Goal: Information Seeking & Learning: Understand process/instructions

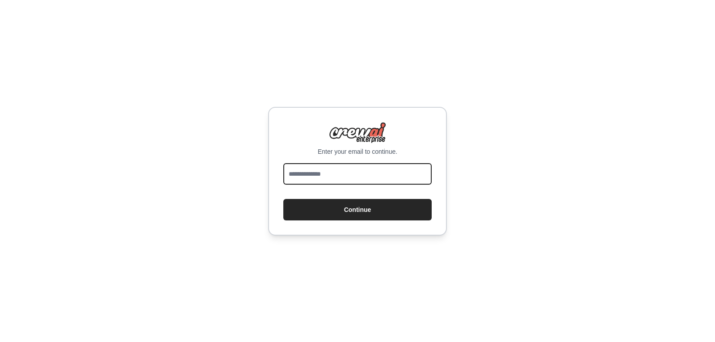
drag, startPoint x: 0, startPoint y: 0, endPoint x: 358, endPoint y: 170, distance: 396.7
click at [358, 170] on input "email" at bounding box center [357, 173] width 148 height 21
click at [363, 171] on input "email" at bounding box center [357, 173] width 148 height 21
click at [254, 172] on div "Enter your email to continue. Continue" at bounding box center [357, 171] width 715 height 342
click at [348, 176] on input "email" at bounding box center [357, 173] width 148 height 21
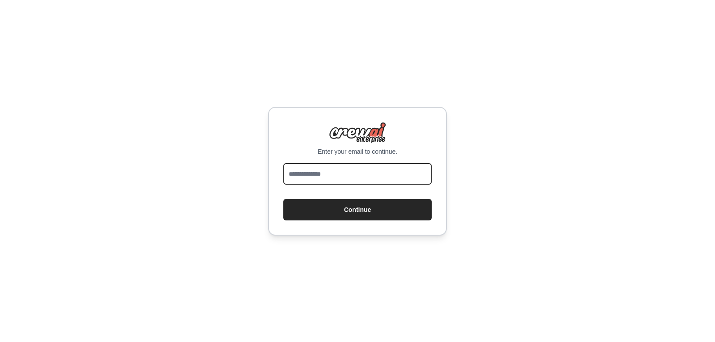
click at [318, 168] on input "email" at bounding box center [357, 173] width 148 height 21
type input "**********"
click at [283, 199] on button "Continue" at bounding box center [357, 209] width 148 height 21
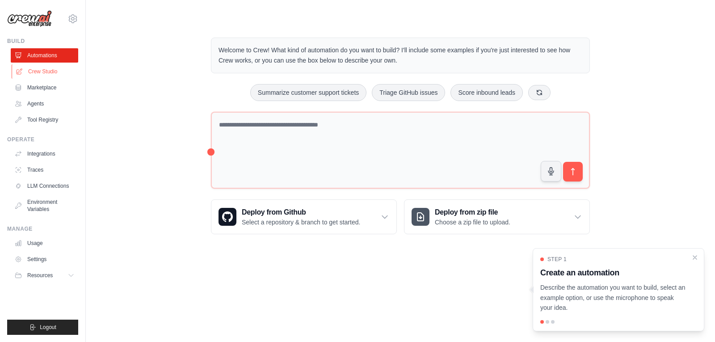
click at [42, 67] on link "Crew Studio" at bounding box center [45, 71] width 67 height 14
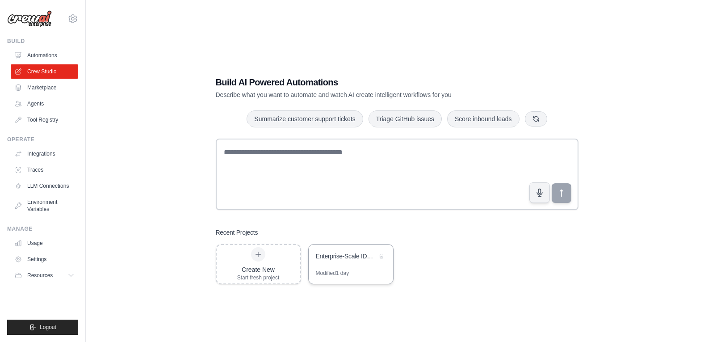
click at [348, 257] on div "Enterprise-Scale IDP with AI-First Automation" at bounding box center [346, 256] width 61 height 9
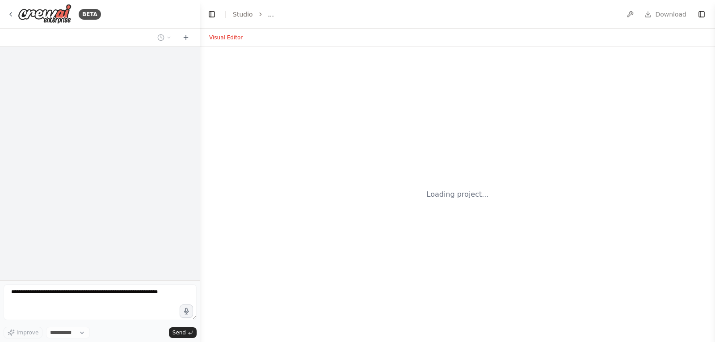
select select "****"
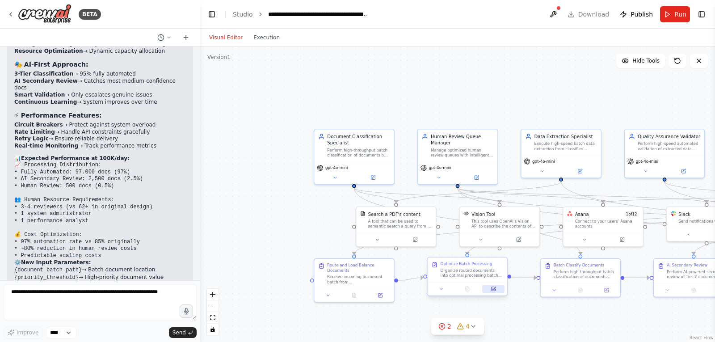
scroll to position [5358, 0]
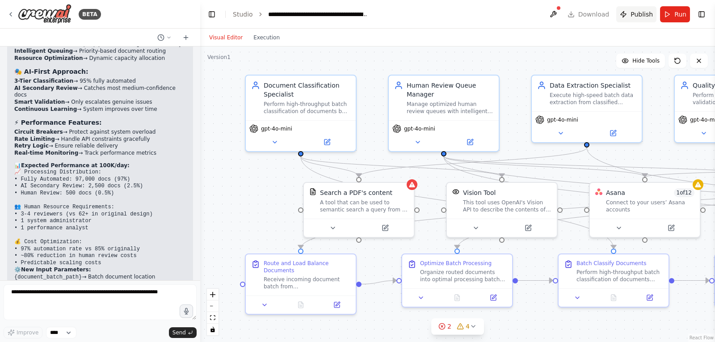
click at [637, 8] on button "Publish" at bounding box center [636, 14] width 40 height 16
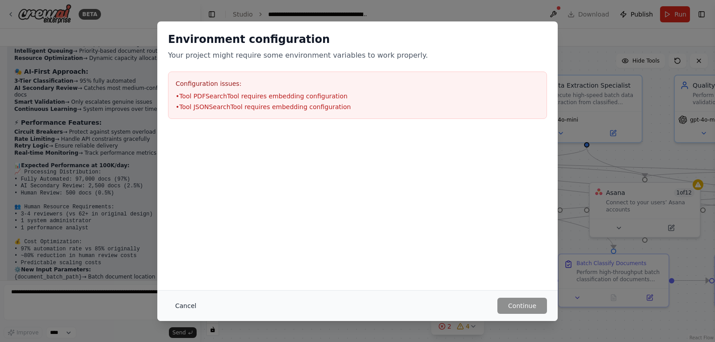
click at [179, 309] on button "Cancel" at bounding box center [185, 306] width 35 height 16
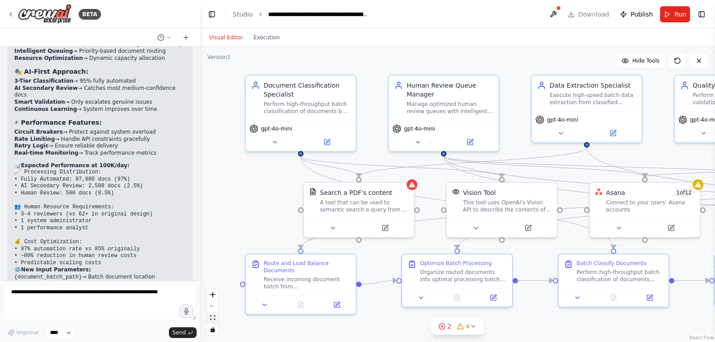
drag, startPoint x: 233, startPoint y: 68, endPoint x: 211, endPoint y: 318, distance: 250.7
click at [211, 318] on icon "fit view" at bounding box center [212, 317] width 5 height 5
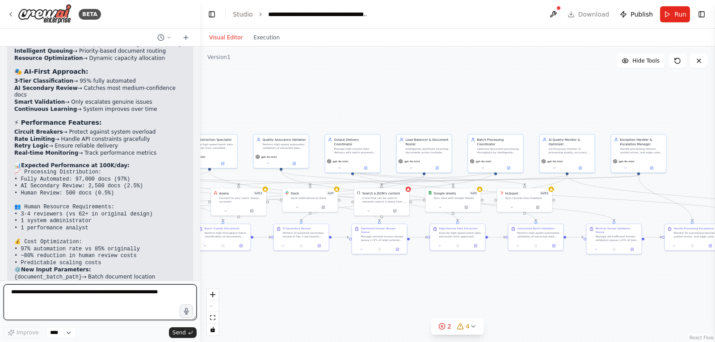
drag, startPoint x: 267, startPoint y: 103, endPoint x: 134, endPoint y: 286, distance: 226.1
click at [134, 286] on textarea at bounding box center [100, 302] width 193 height 36
click at [118, 298] on textarea at bounding box center [100, 302] width 193 height 36
type textarea "**********"
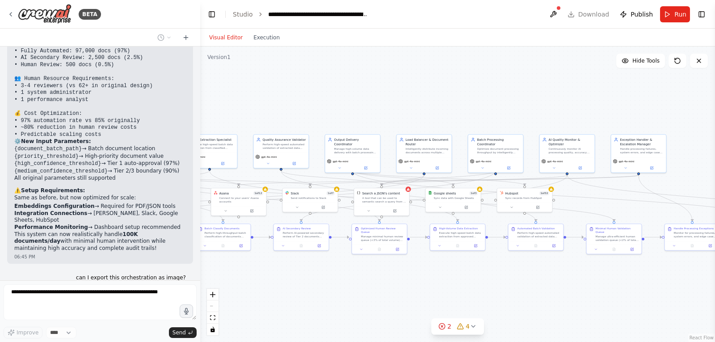
scroll to position [5494, 0]
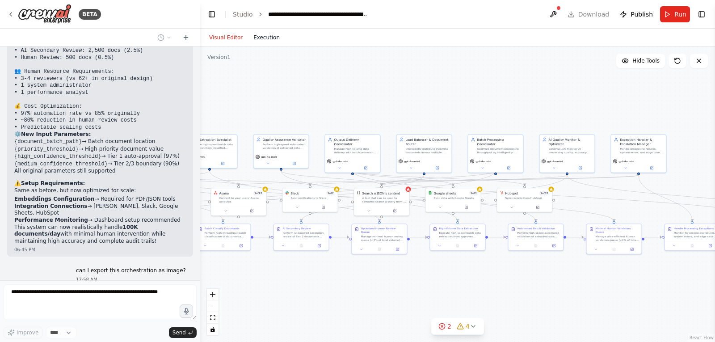
click at [256, 38] on button "Execution" at bounding box center [266, 37] width 37 height 11
click at [223, 37] on button "Visual Editor" at bounding box center [226, 37] width 44 height 11
click at [701, 15] on button "Toggle Right Sidebar" at bounding box center [701, 14] width 13 height 13
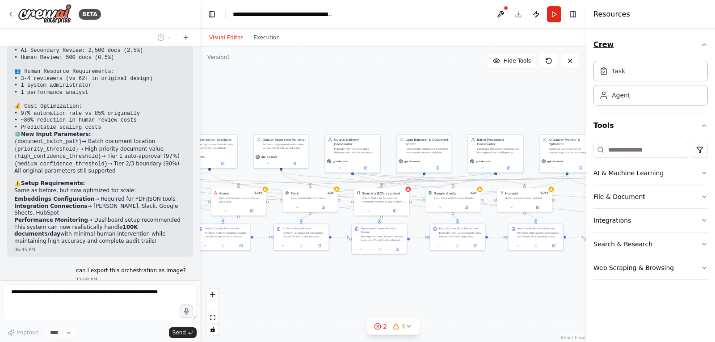
click at [704, 45] on icon "button" at bounding box center [704, 44] width 7 height 7
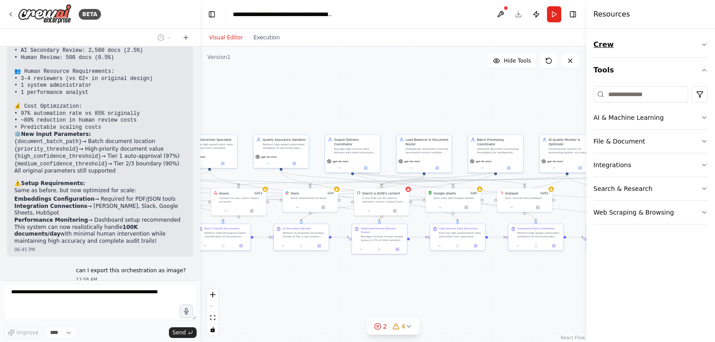
click at [704, 45] on icon "button" at bounding box center [704, 44] width 7 height 7
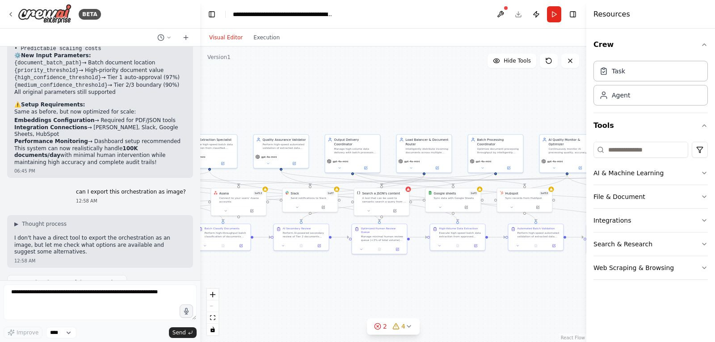
click at [398, 19] on header "**********" at bounding box center [393, 14] width 386 height 29
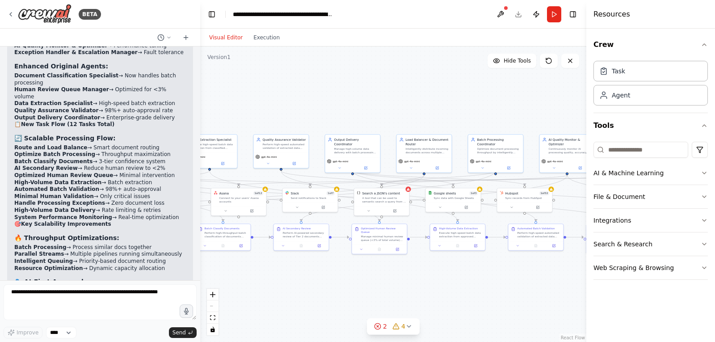
scroll to position [4627, 0]
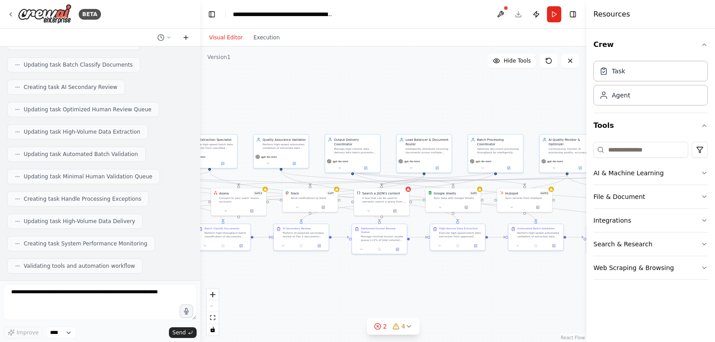
click at [190, 37] on button at bounding box center [186, 37] width 14 height 11
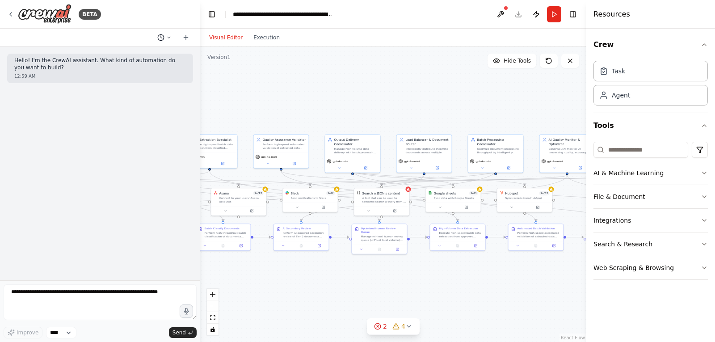
click at [171, 36] on icon at bounding box center [168, 37] width 5 height 5
click at [135, 69] on span "can I export this orchestration as image?" at bounding box center [137, 70] width 80 height 7
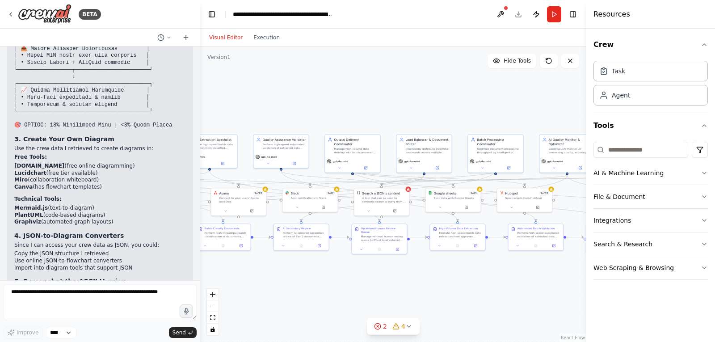
scroll to position [6295, 0]
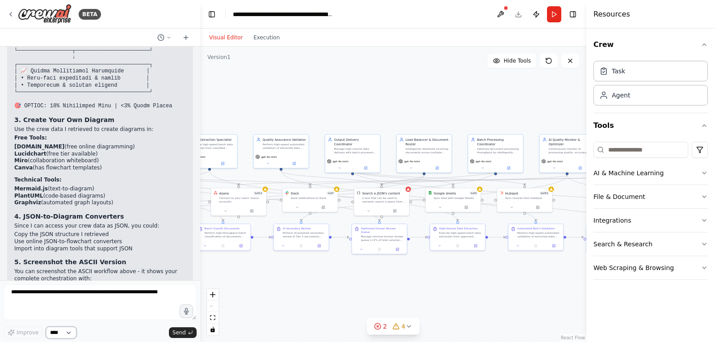
click at [70, 329] on select "****" at bounding box center [61, 333] width 30 height 12
click at [703, 267] on icon "button" at bounding box center [704, 267] width 7 height 7
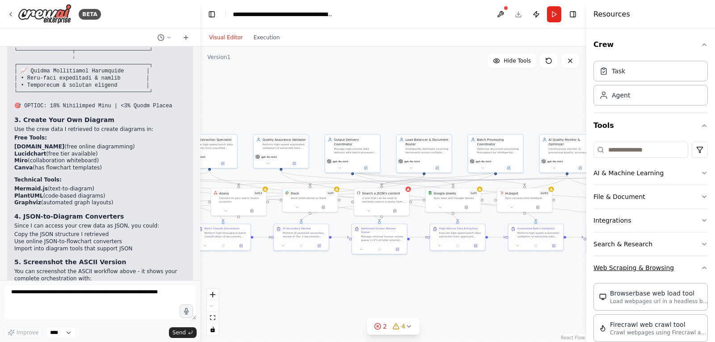
click at [701, 267] on icon "button" at bounding box center [704, 267] width 7 height 7
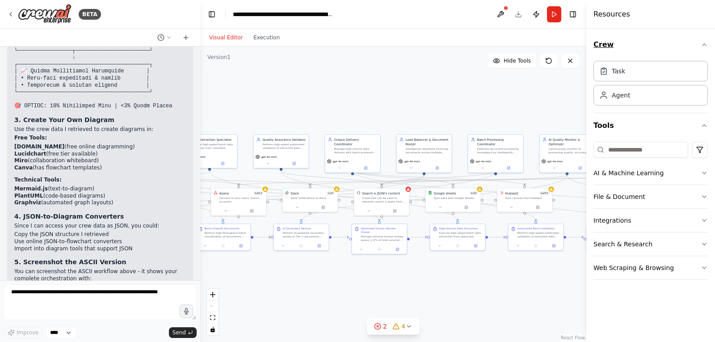
click at [703, 44] on icon "button" at bounding box center [704, 44] width 7 height 7
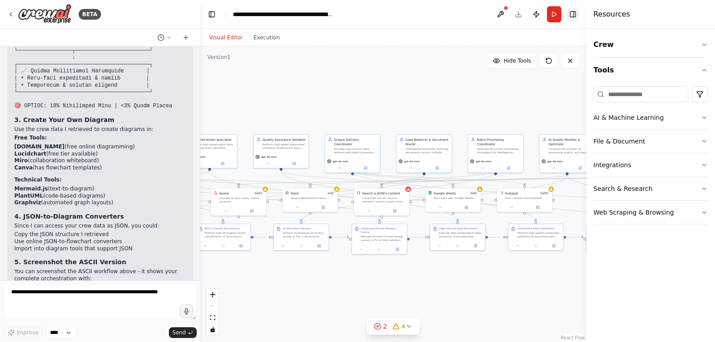
click at [570, 12] on button "Toggle Right Sidebar" at bounding box center [573, 14] width 13 height 13
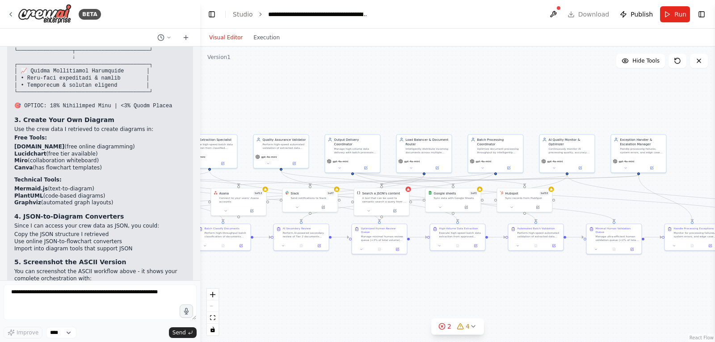
click at [547, 17] on header "**********" at bounding box center [457, 14] width 515 height 29
click at [566, 14] on header "**********" at bounding box center [457, 14] width 515 height 29
click at [560, 13] on button at bounding box center [553, 14] width 14 height 16
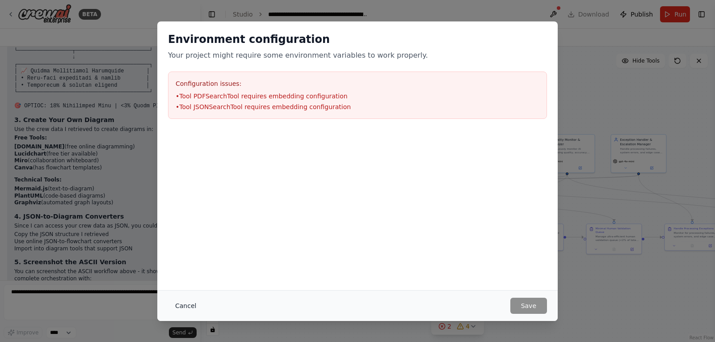
click at [183, 308] on button "Cancel" at bounding box center [185, 306] width 35 height 16
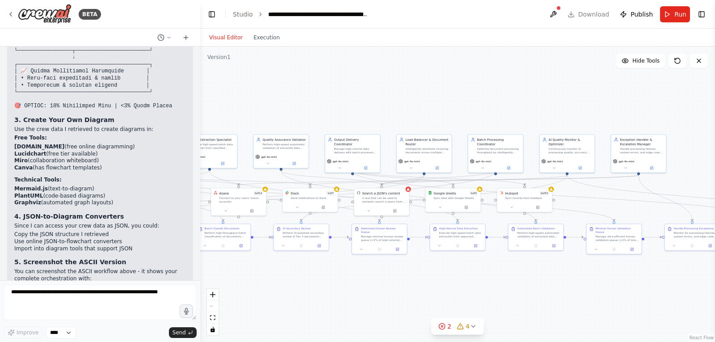
drag, startPoint x: 566, startPoint y: 104, endPoint x: 433, endPoint y: 106, distance: 133.2
click at [433, 106] on div ".deletable-edge-delete-btn { width: 20px; height: 20px; border: 0px solid #ffff…" at bounding box center [457, 193] width 515 height 295
click at [210, 323] on button "fit view" at bounding box center [213, 318] width 12 height 12
click at [213, 329] on icon "toggle interactivity" at bounding box center [212, 329] width 4 height 5
click at [213, 328] on icon "toggle interactivity" at bounding box center [212, 329] width 4 height 5
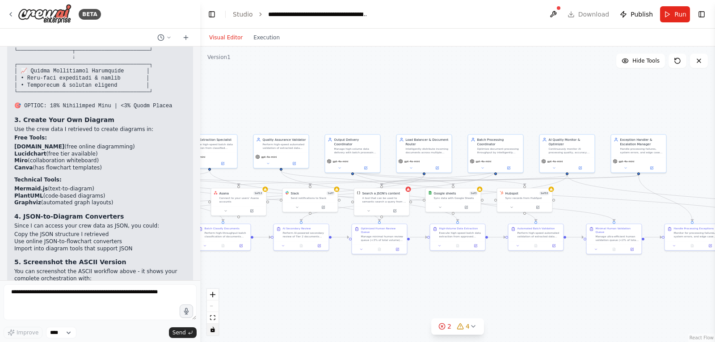
click at [213, 328] on icon "toggle interactivity" at bounding box center [212, 329] width 4 height 5
drag, startPoint x: 239, startPoint y: 305, endPoint x: 211, endPoint y: 327, distance: 34.7
click at [211, 327] on icon "toggle interactivity" at bounding box center [212, 329] width 5 height 5
click at [209, 9] on button "Toggle Left Sidebar" at bounding box center [212, 14] width 13 height 13
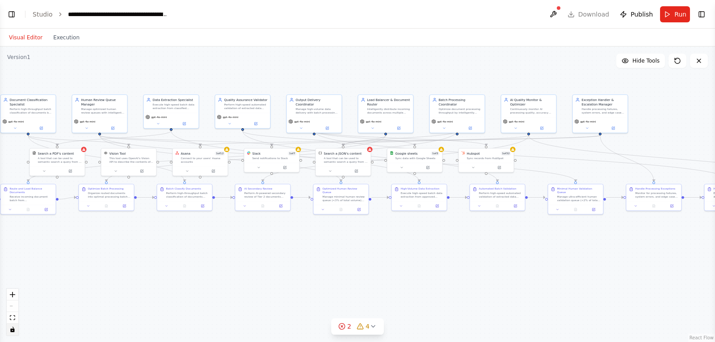
drag, startPoint x: 188, startPoint y: 300, endPoint x: 349, endPoint y: 260, distance: 166.6
click at [349, 260] on div ".deletable-edge-delete-btn { width: 20px; height: 20px; border: 0px solid #ffff…" at bounding box center [357, 193] width 715 height 295
click at [551, 12] on button at bounding box center [553, 14] width 14 height 16
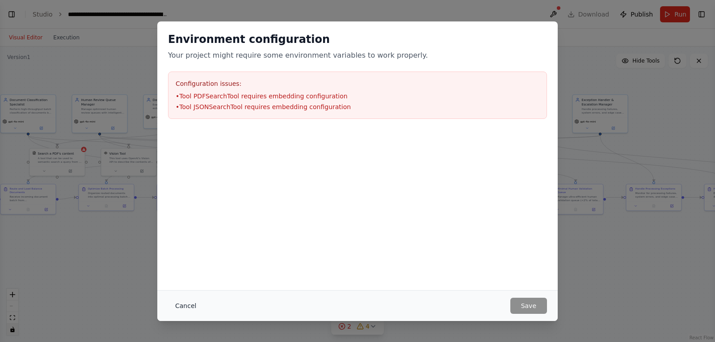
click at [172, 310] on button "Cancel" at bounding box center [185, 306] width 35 height 16
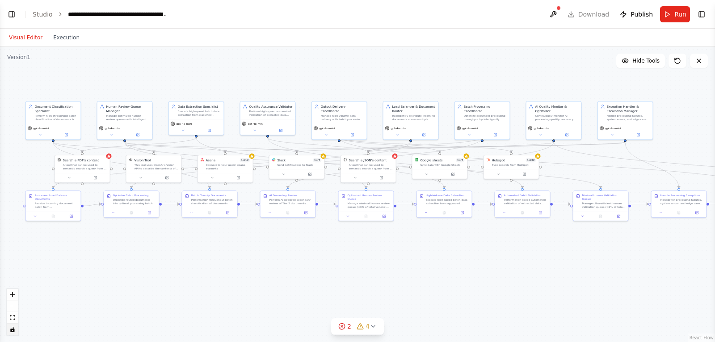
drag, startPoint x: 352, startPoint y: 265, endPoint x: 353, endPoint y: 272, distance: 6.8
click at [353, 272] on div ".deletable-edge-delete-btn { width: 20px; height: 20px; border: 0px solid #ffff…" at bounding box center [357, 193] width 715 height 295
click at [15, 312] on button "fit view" at bounding box center [13, 318] width 12 height 12
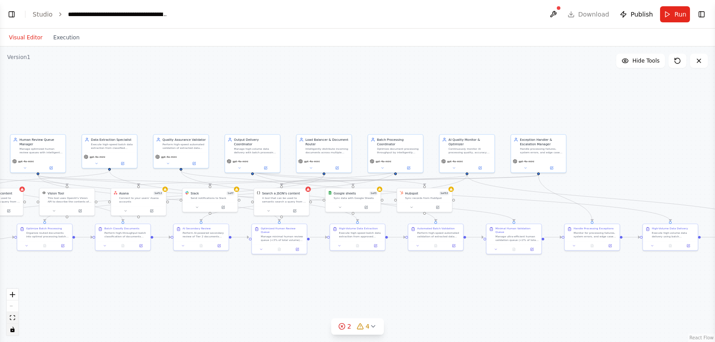
click at [15, 312] on button "fit view" at bounding box center [13, 318] width 12 height 12
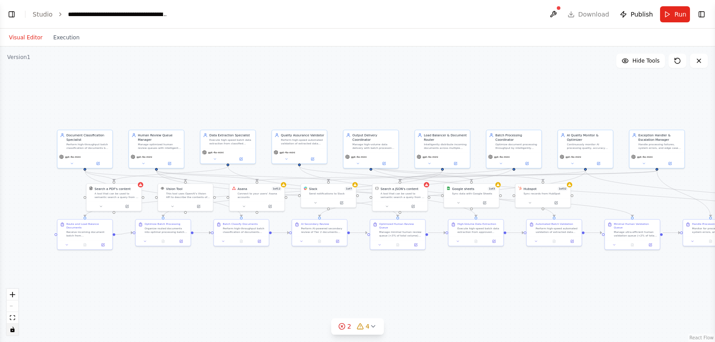
drag, startPoint x: 172, startPoint y: 289, endPoint x: 247, endPoint y: 284, distance: 74.7
click at [247, 284] on div ".deletable-edge-delete-btn { width: 20px; height: 20px; border: 0px solid #ffff…" at bounding box center [357, 193] width 715 height 295
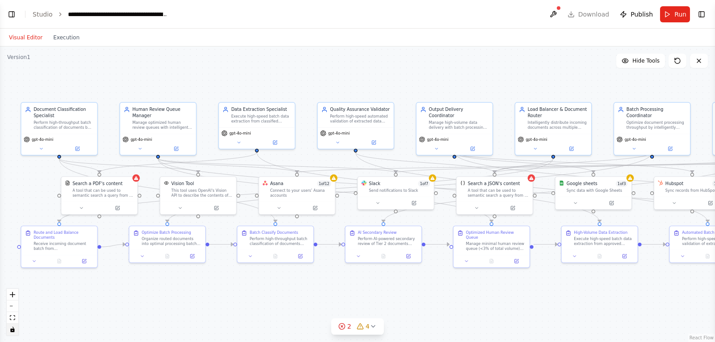
drag, startPoint x: 264, startPoint y: 301, endPoint x: 358, endPoint y: 289, distance: 95.1
click at [358, 289] on div ".deletable-edge-delete-btn { width: 20px; height: 20px; border: 0px solid #ffff…" at bounding box center [357, 193] width 715 height 295
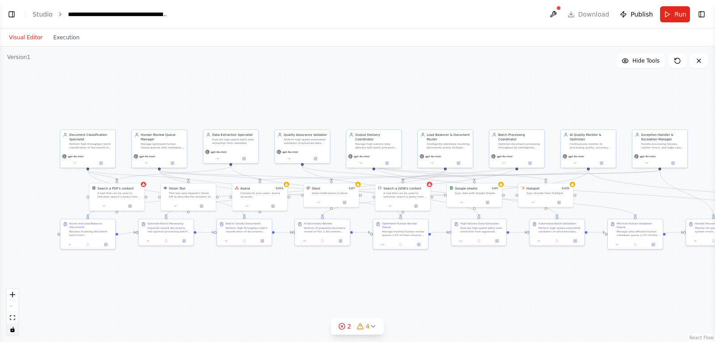
drag, startPoint x: 469, startPoint y: 293, endPoint x: 384, endPoint y: 266, distance: 88.7
click at [384, 266] on div ".deletable-edge-delete-btn { width: 20px; height: 20px; border: 0px solid #ffff…" at bounding box center [357, 193] width 715 height 295
click at [640, 65] on button "Hide Tools" at bounding box center [640, 61] width 49 height 14
click at [640, 65] on button "Show Tools" at bounding box center [639, 61] width 51 height 14
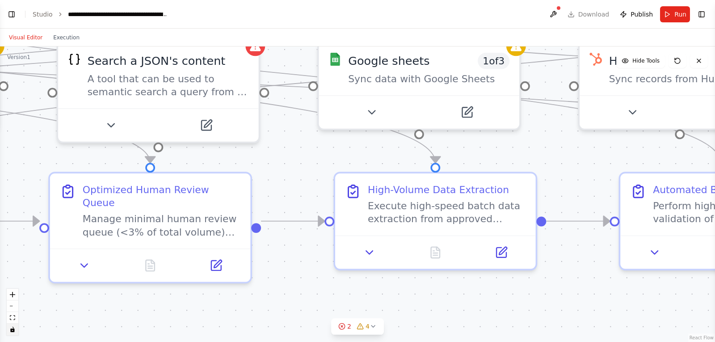
drag, startPoint x: 431, startPoint y: 306, endPoint x: 432, endPoint y: 341, distance: 34.9
click at [432, 341] on div ".deletable-edge-delete-btn { width: 20px; height: 20px; border: 0px solid #ffff…" at bounding box center [357, 193] width 715 height 295
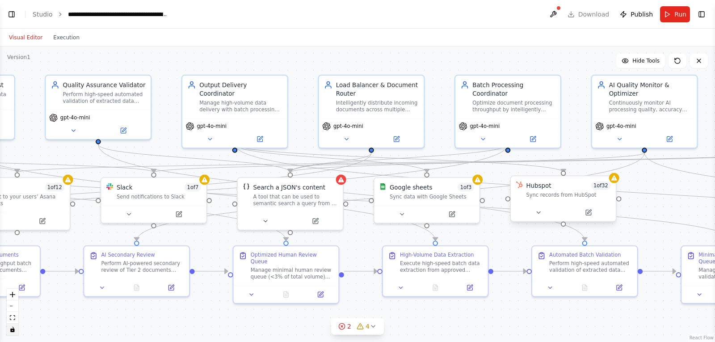
click at [557, 198] on div "Hubspot 1 of 32 Sync records from HubSpot" at bounding box center [563, 189] width 105 height 27
click at [506, 322] on div ".deletable-edge-delete-btn { width: 20px; height: 20px; border: 0px solid #ffff…" at bounding box center [357, 193] width 715 height 295
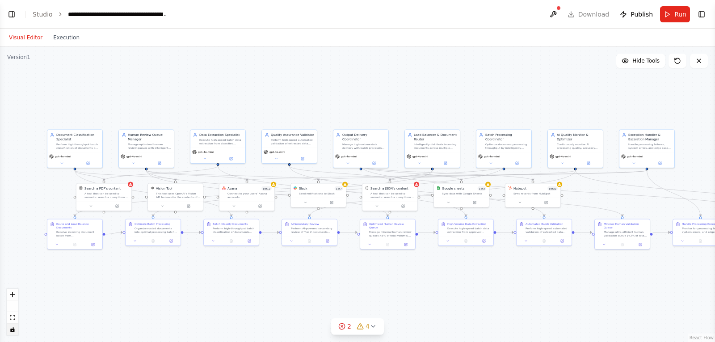
drag, startPoint x: 432, startPoint y: 327, endPoint x: 431, endPoint y: 269, distance: 57.7
click at [431, 269] on div ".deletable-edge-delete-btn { width: 20px; height: 20px; border: 0px solid #ffff…" at bounding box center [357, 193] width 715 height 295
drag, startPoint x: 422, startPoint y: 272, endPoint x: 252, endPoint y: 104, distance: 239.5
click at [252, 104] on div ".deletable-edge-delete-btn { width: 20px; height: 20px; border: 0px solid #ffff…" at bounding box center [357, 193] width 715 height 295
click at [63, 36] on button "Execution" at bounding box center [66, 37] width 37 height 11
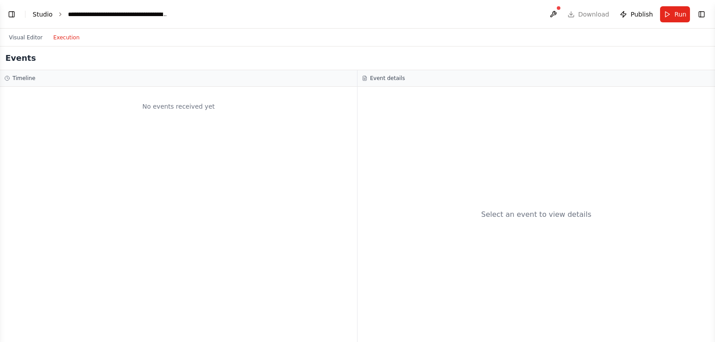
click at [49, 11] on link "Studio" at bounding box center [43, 14] width 20 height 7
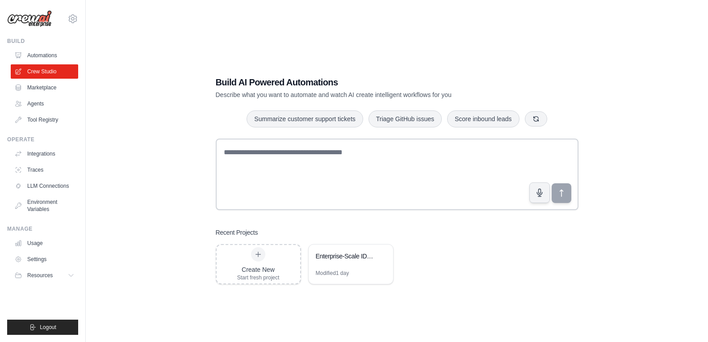
drag, startPoint x: 361, startPoint y: 265, endPoint x: 326, endPoint y: 303, distance: 52.5
click at [326, 303] on div "Build AI Powered Automations Describe what you want to automate and watch AI cr…" at bounding box center [397, 180] width 594 height 342
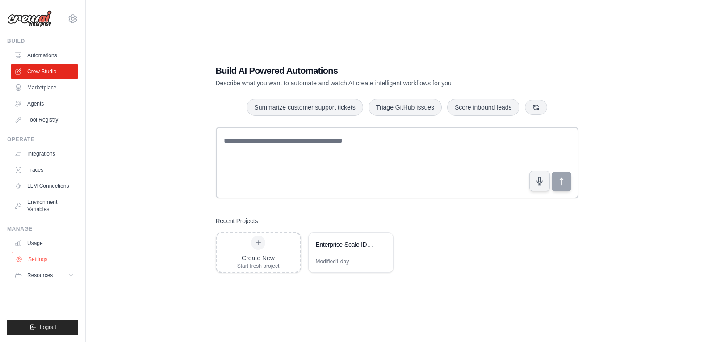
scroll to position [18, 0]
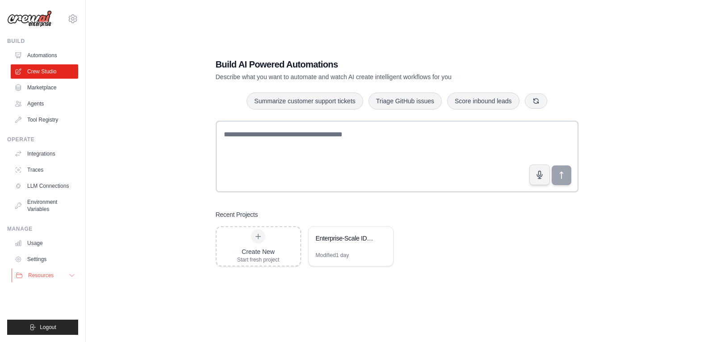
click at [61, 274] on button "Resources" at bounding box center [45, 275] width 67 height 14
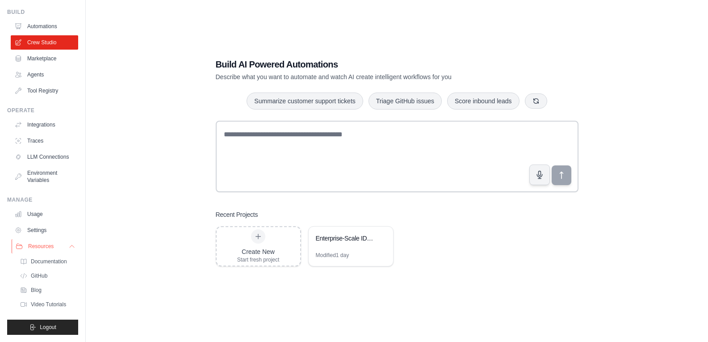
scroll to position [43, 0]
click at [63, 258] on span "Documentation" at bounding box center [50, 261] width 36 height 7
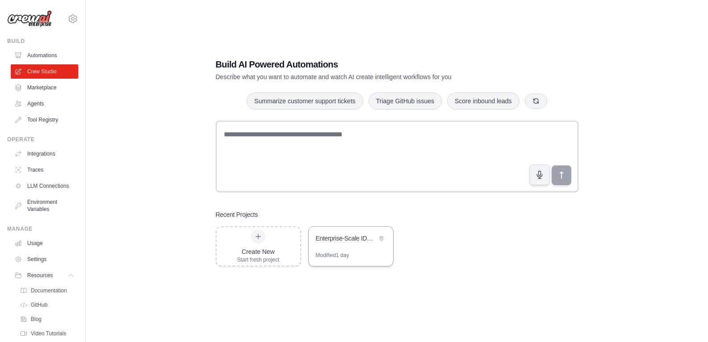
click at [319, 240] on div "Enterprise-Scale IDP with AI-First Automation" at bounding box center [346, 238] width 61 height 9
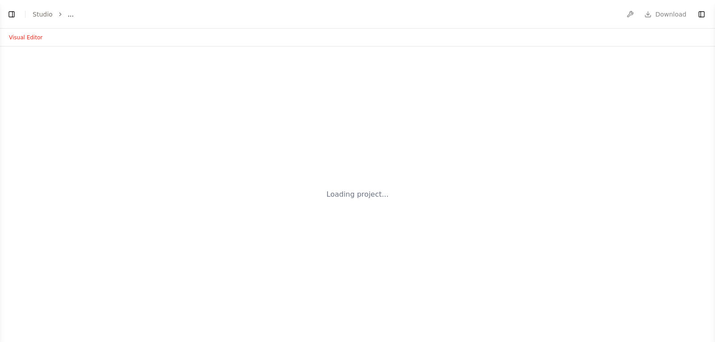
select select "****"
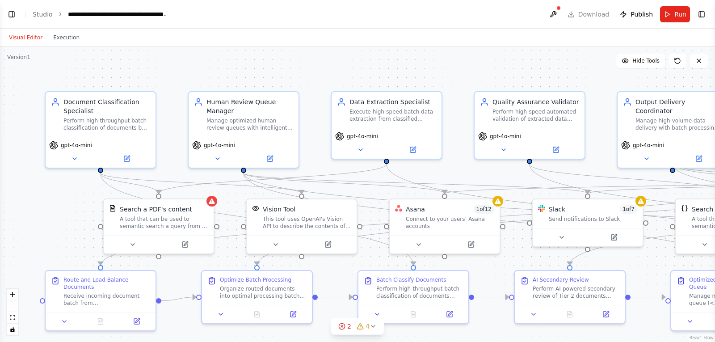
scroll to position [6295, 0]
click at [628, 59] on icon at bounding box center [625, 61] width 6 height 4
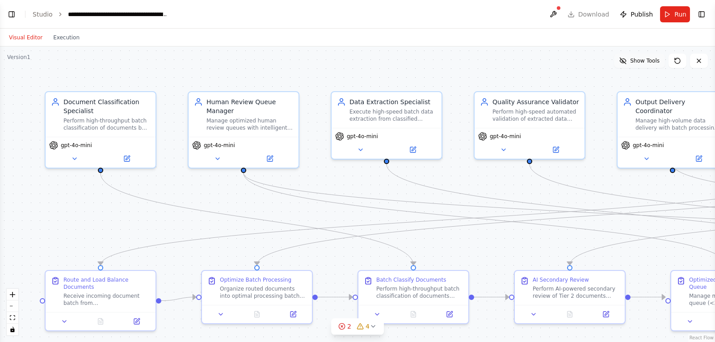
click at [626, 59] on icon at bounding box center [622, 60] width 7 height 7
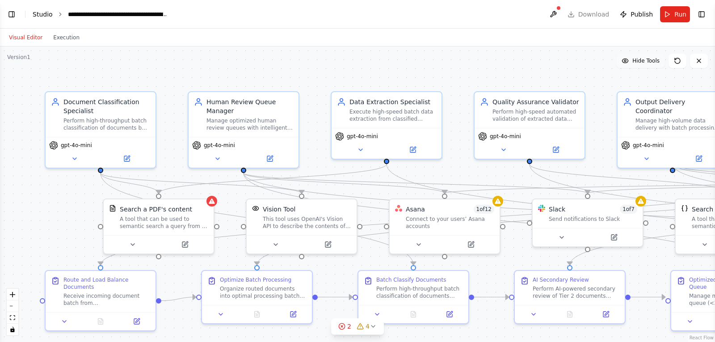
click at [38, 14] on link "Studio" at bounding box center [43, 14] width 20 height 7
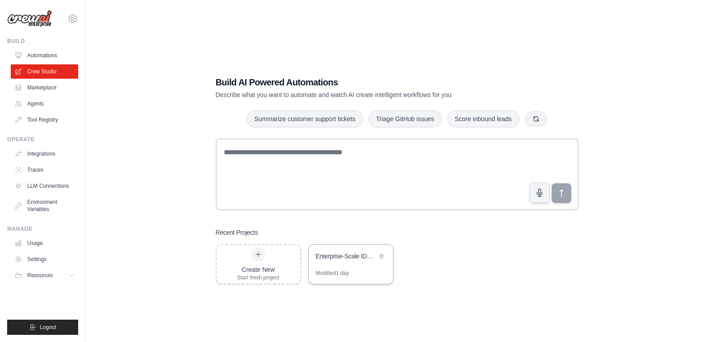
click at [348, 255] on div "Enterprise-Scale IDP with AI-First Automation" at bounding box center [346, 256] width 61 height 9
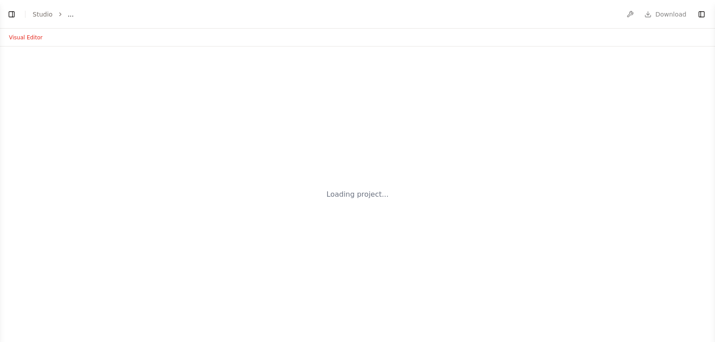
select select "****"
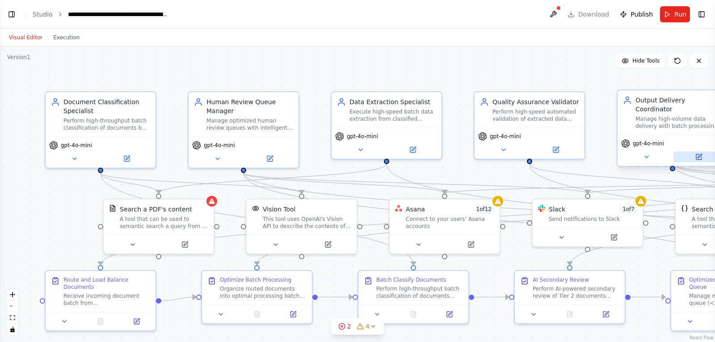
scroll to position [6295, 0]
click at [13, 14] on button "Toggle Left Sidebar" at bounding box center [11, 14] width 13 height 13
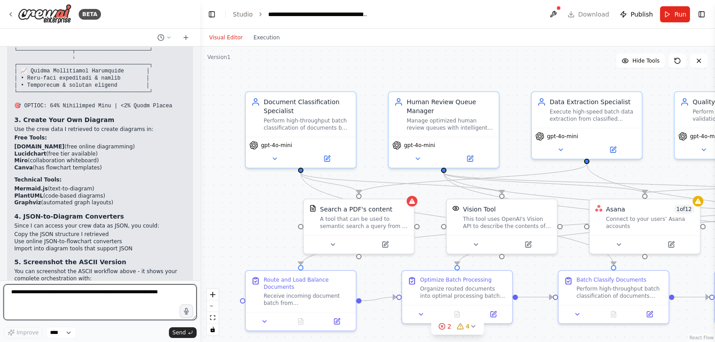
click at [81, 296] on textarea at bounding box center [100, 302] width 193 height 36
click at [92, 306] on textarea at bounding box center [100, 302] width 193 height 36
paste textarea "**********"
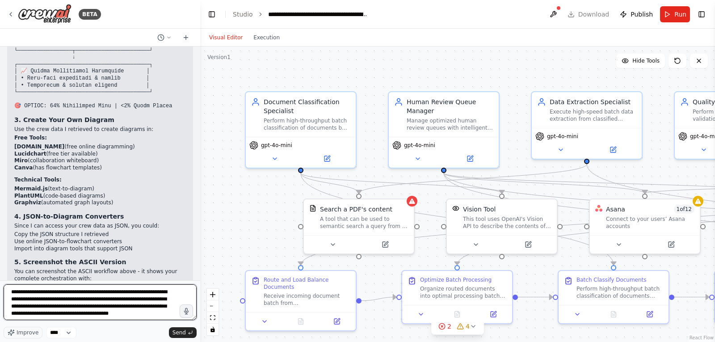
scroll to position [119, 0]
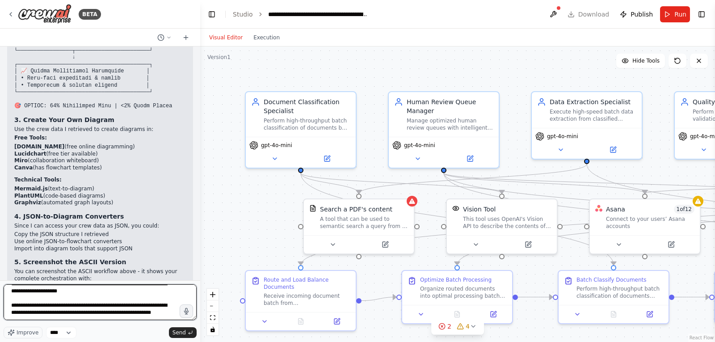
type textarea "**********"
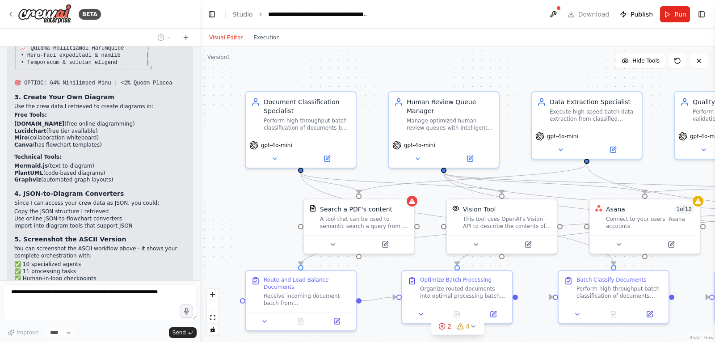
scroll to position [6441, 0]
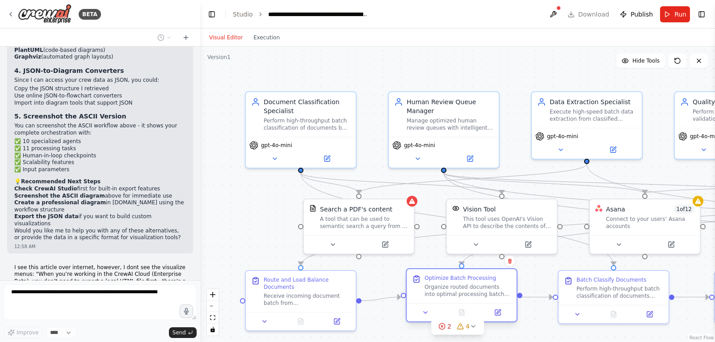
drag, startPoint x: 449, startPoint y: 286, endPoint x: 426, endPoint y: 294, distance: 24.2
click at [426, 294] on div "Organize routed documents into optimal processing batches based on document typ…" at bounding box center [467, 290] width 87 height 14
click at [342, 279] on div "Route and Load Balance Documents" at bounding box center [307, 281] width 87 height 14
click at [376, 278] on div ".deletable-edge-delete-btn { width: 20px; height: 20px; border: 0px solid #ffff…" at bounding box center [457, 193] width 515 height 295
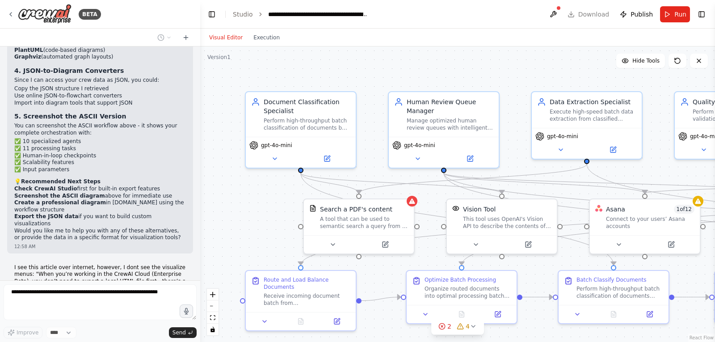
click at [376, 278] on div ".deletable-edge-delete-btn { width: 20px; height: 20px; border: 0px solid #ffff…" at bounding box center [457, 193] width 515 height 295
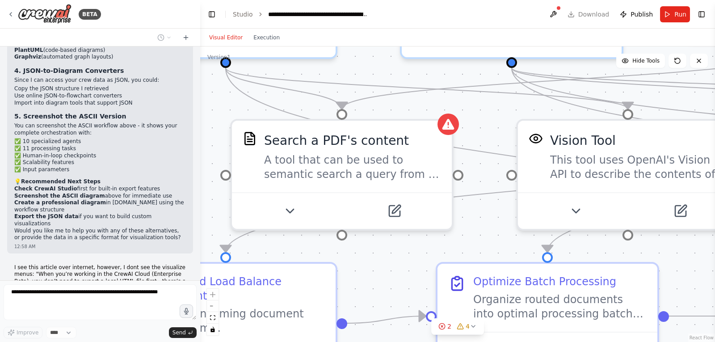
drag, startPoint x: 376, startPoint y: 278, endPoint x: 367, endPoint y: 277, distance: 8.9
click at [367, 277] on div ".deletable-edge-delete-btn { width: 20px; height: 20px; border: 0px solid #ffff…" at bounding box center [457, 193] width 515 height 295
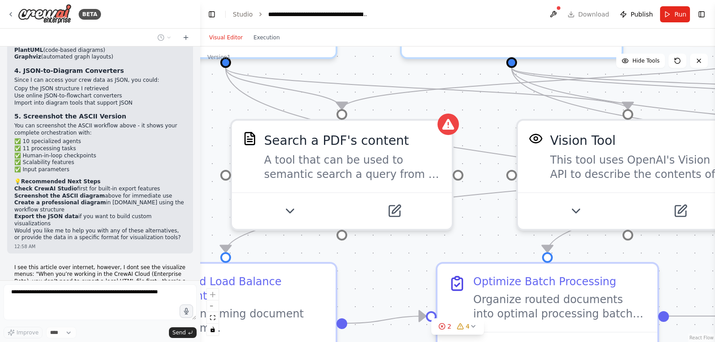
drag, startPoint x: 367, startPoint y: 277, endPoint x: 361, endPoint y: 302, distance: 24.9
click at [361, 302] on div ".deletable-edge-delete-btn { width: 20px; height: 20px; border: 0px solid #ffff…" at bounding box center [457, 193] width 515 height 295
click at [375, 290] on div ".deletable-edge-delete-btn { width: 20px; height: 20px; border: 0px solid #ffff…" at bounding box center [457, 193] width 515 height 295
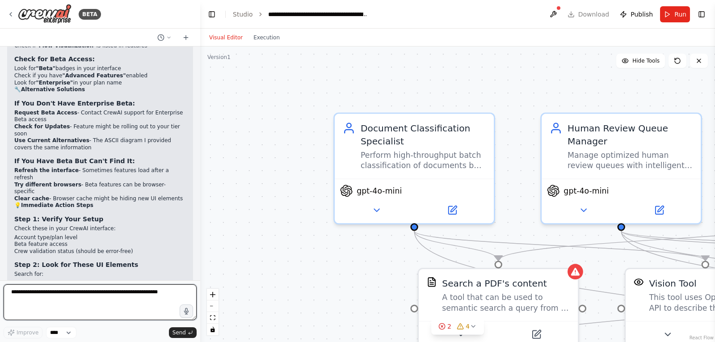
scroll to position [7117, 0]
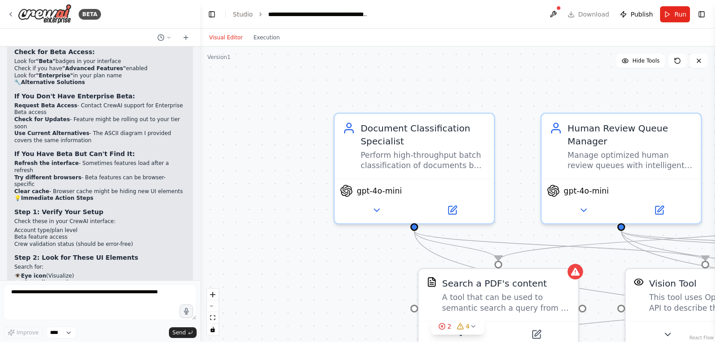
drag, startPoint x: 57, startPoint y: 202, endPoint x: 96, endPoint y: 203, distance: 39.3
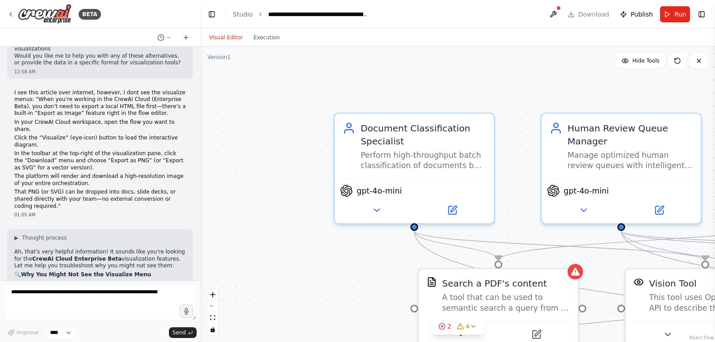
scroll to position [6596, 0]
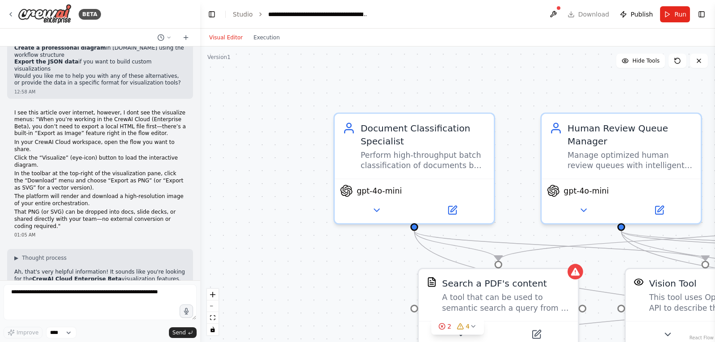
click at [79, 330] on li "✅ Enterprise Beta only (not available in free/basic plans)" at bounding box center [100, 333] width 172 height 7
drag, startPoint x: 79, startPoint y: 188, endPoint x: 146, endPoint y: 188, distance: 66.6
click at [146, 330] on li "✅ Enterprise Beta only (not available in free/basic plans)" at bounding box center [100, 333] width 172 height 7
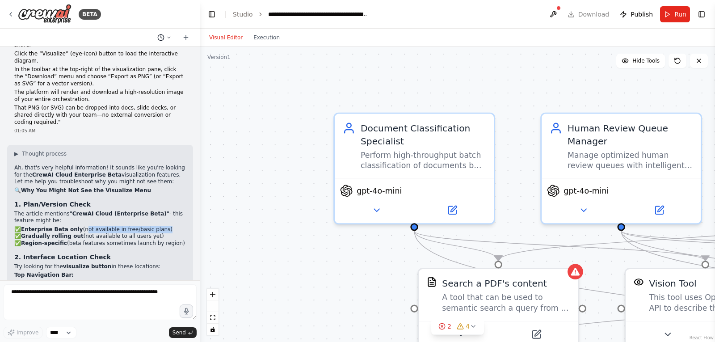
click at [168, 36] on icon at bounding box center [168, 37] width 5 height 5
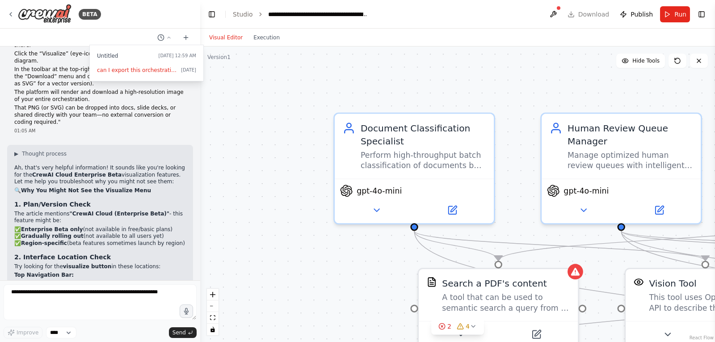
click at [169, 37] on div at bounding box center [100, 171] width 200 height 342
click at [207, 10] on button "Toggle Left Sidebar" at bounding box center [212, 14] width 13 height 13
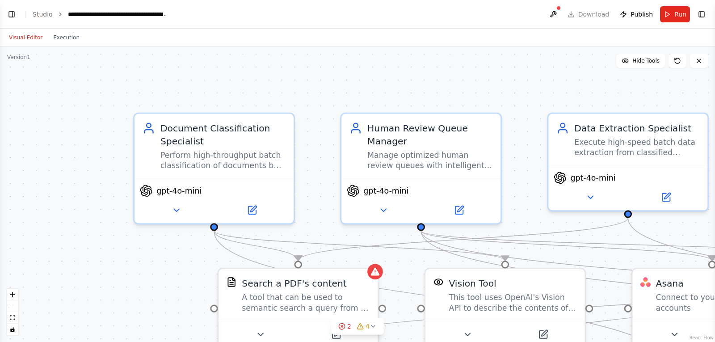
click at [27, 40] on button "Visual Editor" at bounding box center [26, 37] width 44 height 11
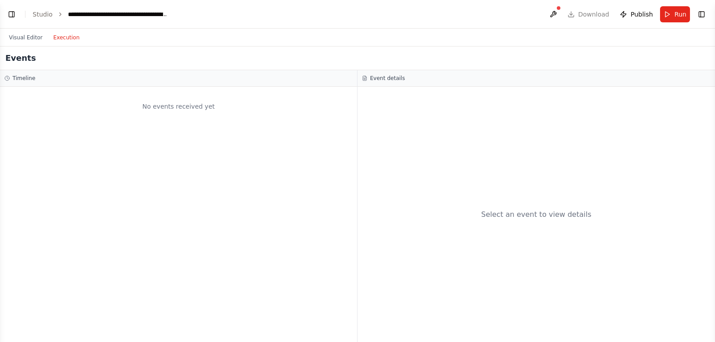
click at [63, 39] on button "Execution" at bounding box center [66, 37] width 37 height 11
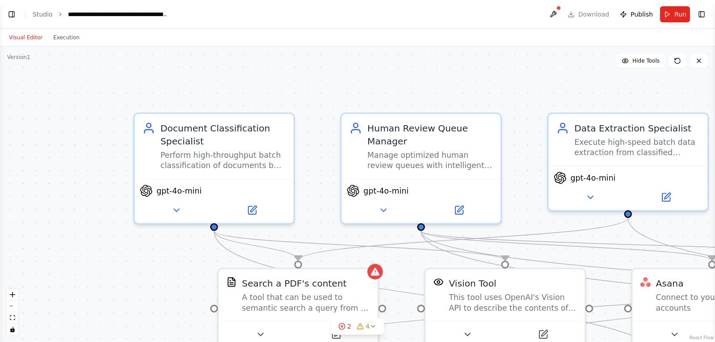
click at [31, 33] on button "Visual Editor" at bounding box center [26, 37] width 44 height 11
click at [22, 61] on div ".deletable-edge-delete-btn { width: 20px; height: 20px; border: 0px solid #ffff…" at bounding box center [357, 193] width 715 height 295
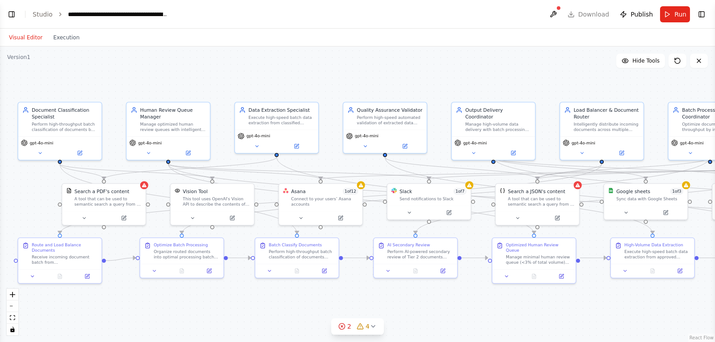
drag, startPoint x: 457, startPoint y: 328, endPoint x: 159, endPoint y: 308, distance: 299.1
click at [159, 308] on div ".deletable-edge-delete-btn { width: 20px; height: 20px; border: 0px solid #ffff…" at bounding box center [357, 193] width 715 height 295
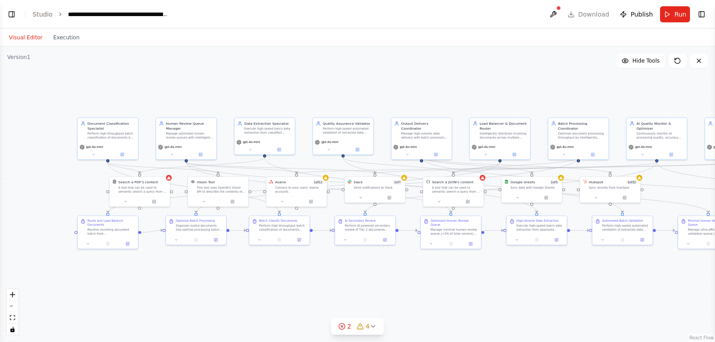
drag, startPoint x: 530, startPoint y: 301, endPoint x: 525, endPoint y: 265, distance: 37.0
click at [525, 265] on div ".deletable-edge-delete-btn { width: 20px; height: 20px; border: 0px solid #ffff…" at bounding box center [357, 193] width 715 height 295
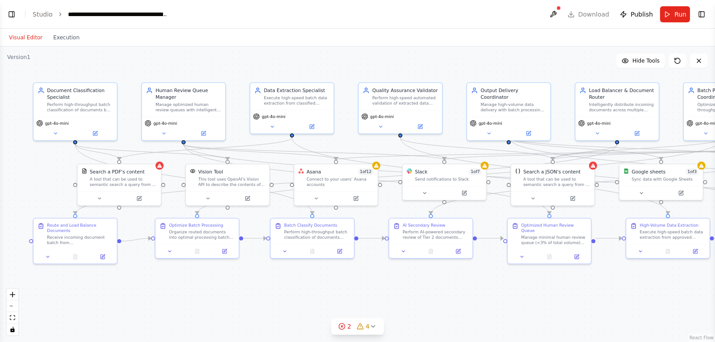
drag, startPoint x: 351, startPoint y: 268, endPoint x: 478, endPoint y: 289, distance: 128.6
click at [478, 289] on div ".deletable-edge-delete-btn { width: 20px; height: 20px; border: 0px solid #ffff…" at bounding box center [357, 193] width 715 height 295
click at [119, 177] on div "A tool that can be used to semantic search a query from a PDF's content." at bounding box center [123, 180] width 67 height 11
